Goal: Information Seeking & Learning: Learn about a topic

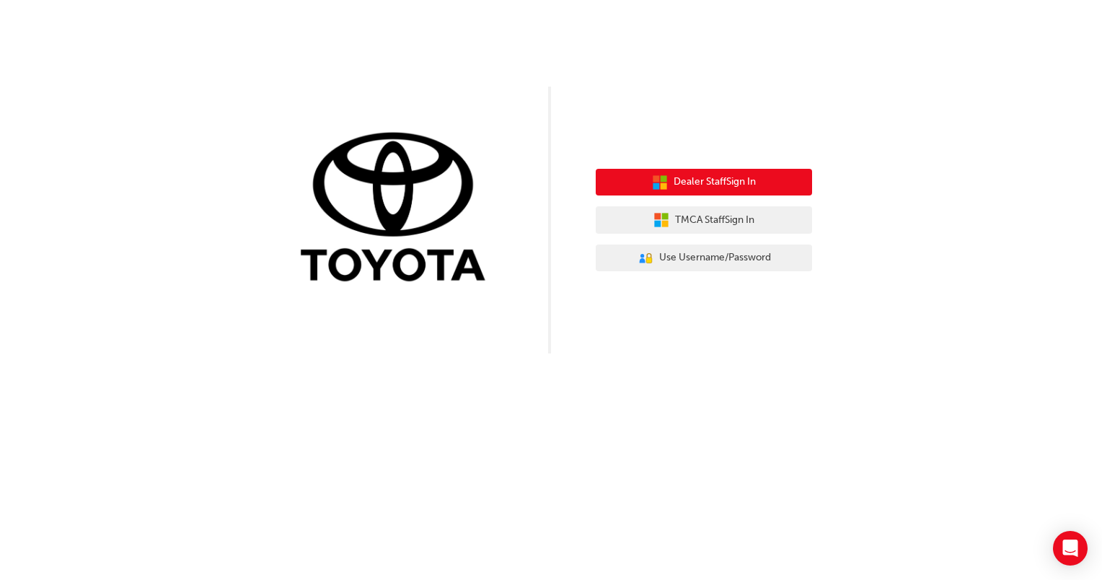
click at [700, 178] on span "Dealer Staff Sign In" at bounding box center [715, 182] width 82 height 17
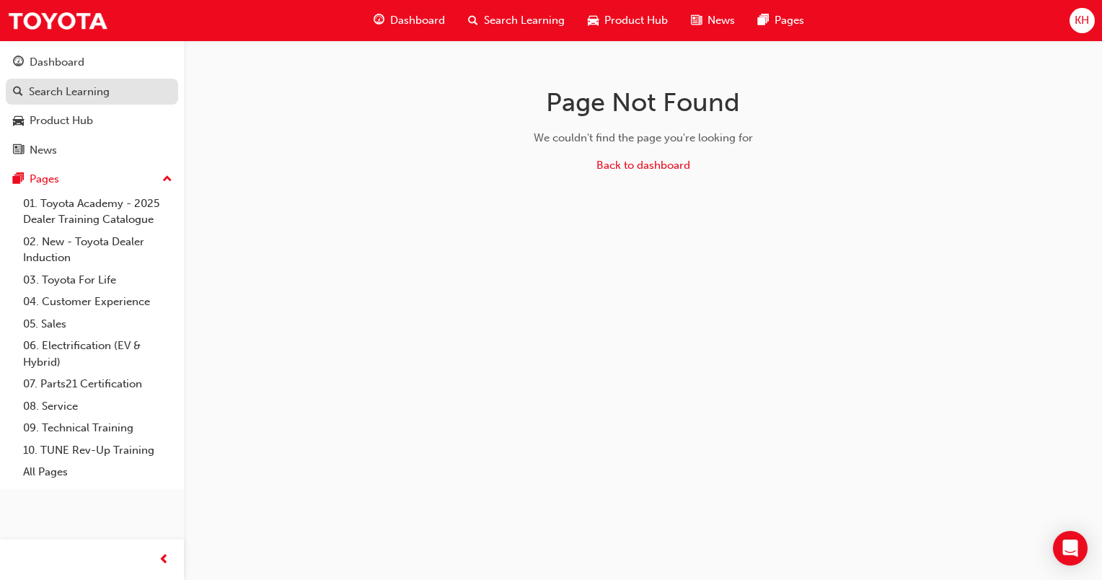
click at [55, 92] on div "Search Learning" at bounding box center [69, 92] width 81 height 17
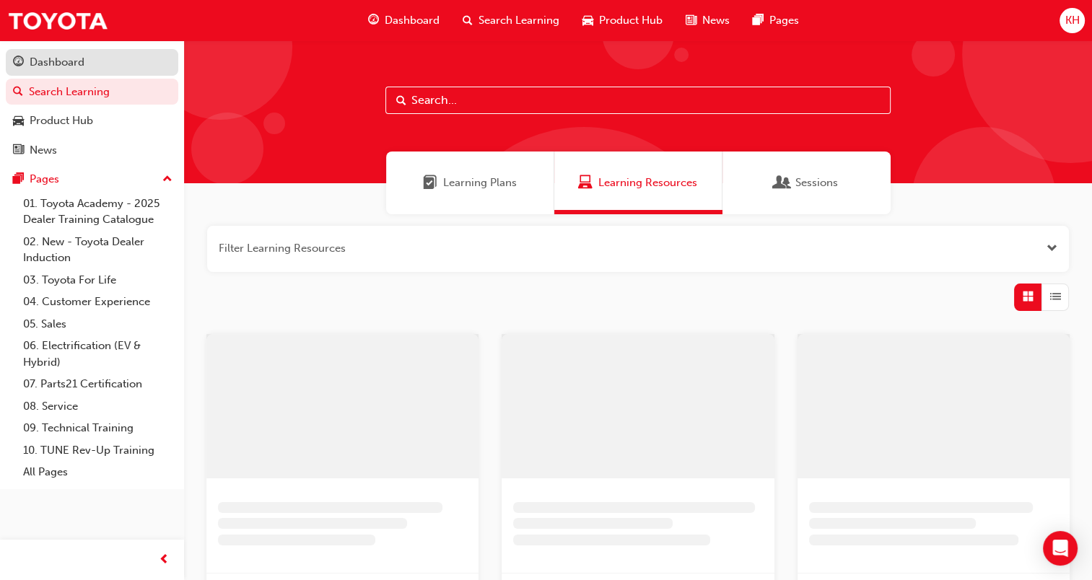
click at [61, 72] on link "Dashboard" at bounding box center [92, 62] width 172 height 27
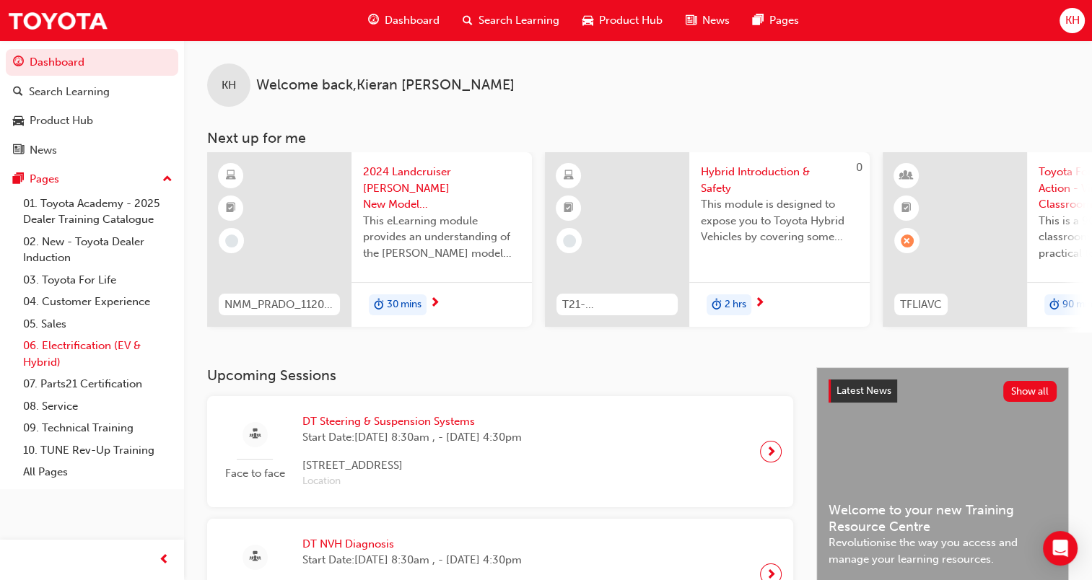
click at [61, 346] on link "06. Electrification (EV & Hybrid)" at bounding box center [97, 354] width 161 height 38
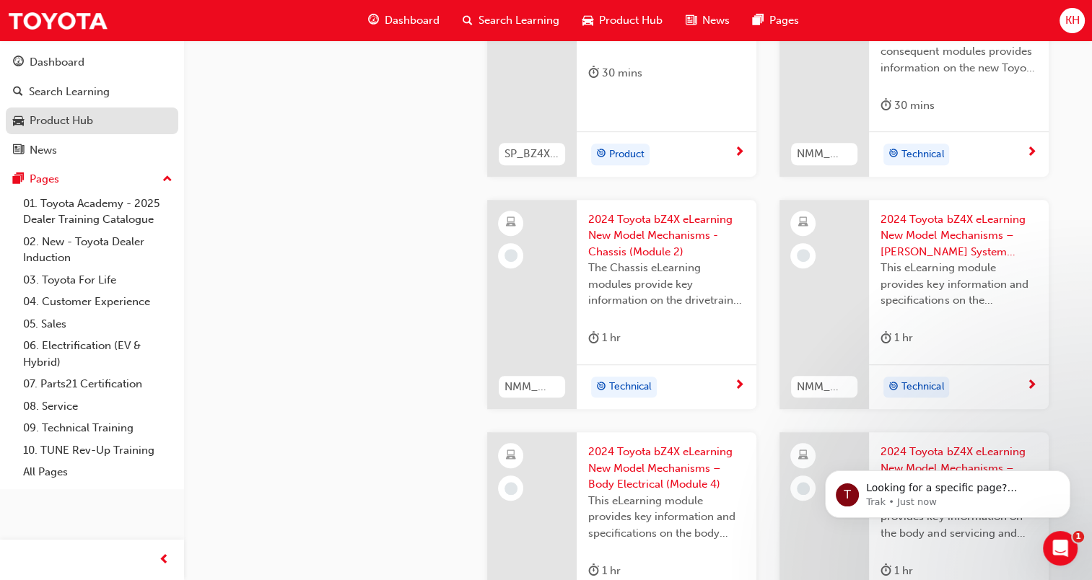
click at [63, 110] on link "Product Hub" at bounding box center [92, 120] width 172 height 27
